Goal: Task Accomplishment & Management: Use online tool/utility

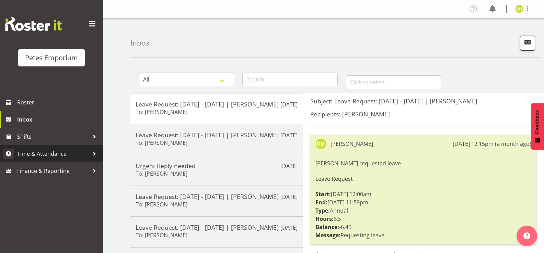
click at [53, 157] on span "Time & Attendance" at bounding box center [53, 154] width 72 height 10
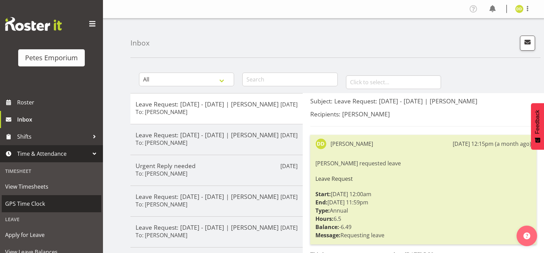
click at [35, 207] on span "GPS Time Clock" at bounding box center [51, 204] width 93 height 10
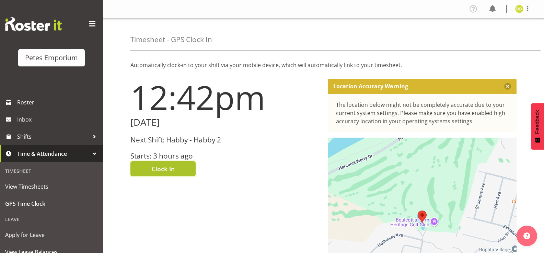
click at [175, 166] on button "Clock In" at bounding box center [162, 169] width 65 height 15
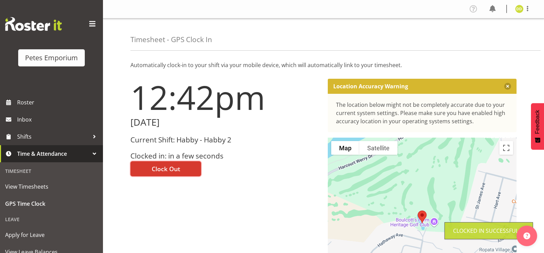
click at [521, 12] on img at bounding box center [519, 9] width 8 height 8
click at [494, 41] on link "Log Out" at bounding box center [498, 36] width 66 height 12
